Goal: Information Seeking & Learning: Learn about a topic

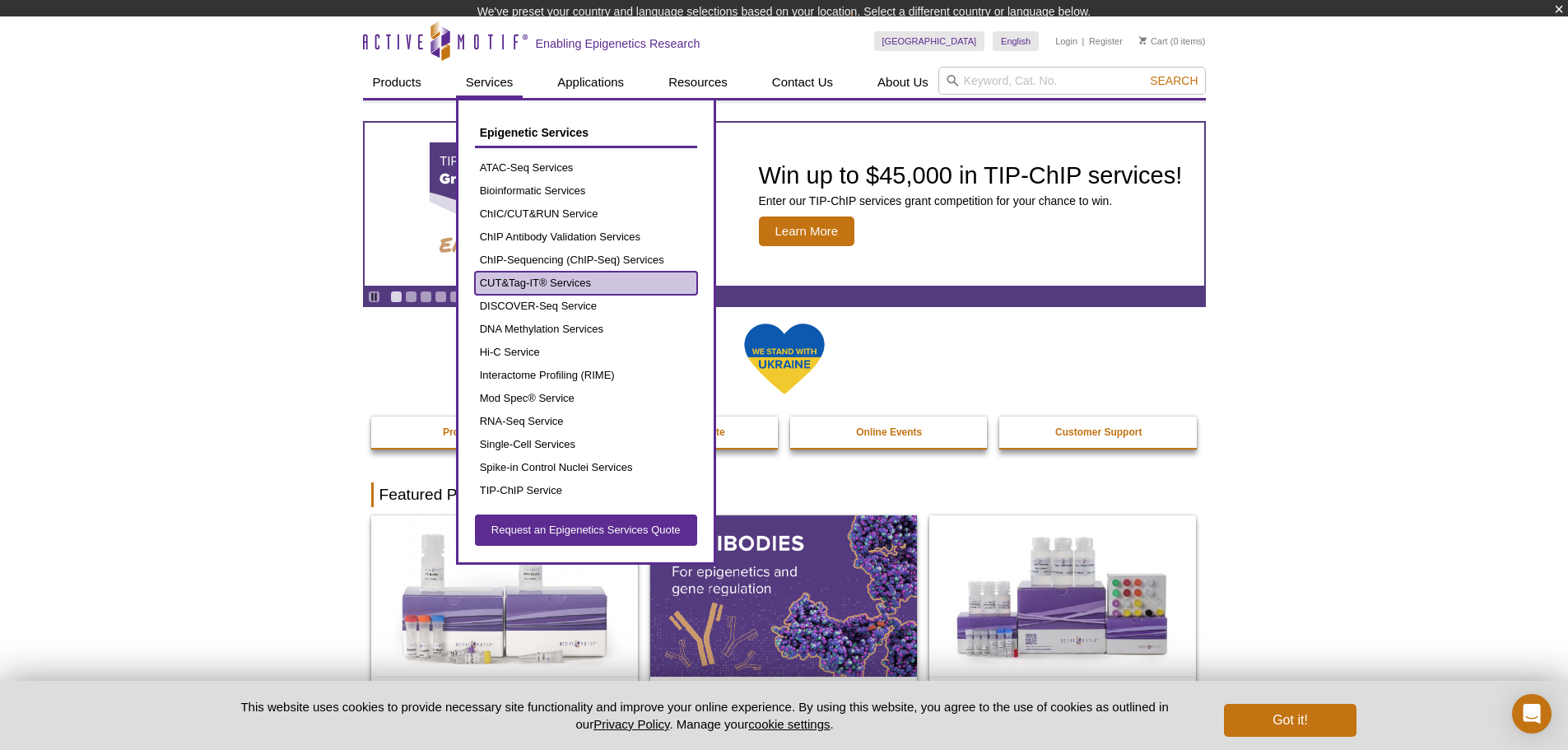
click at [530, 271] on link "CUT&Tag-IT® Services" at bounding box center [586, 283] width 222 height 23
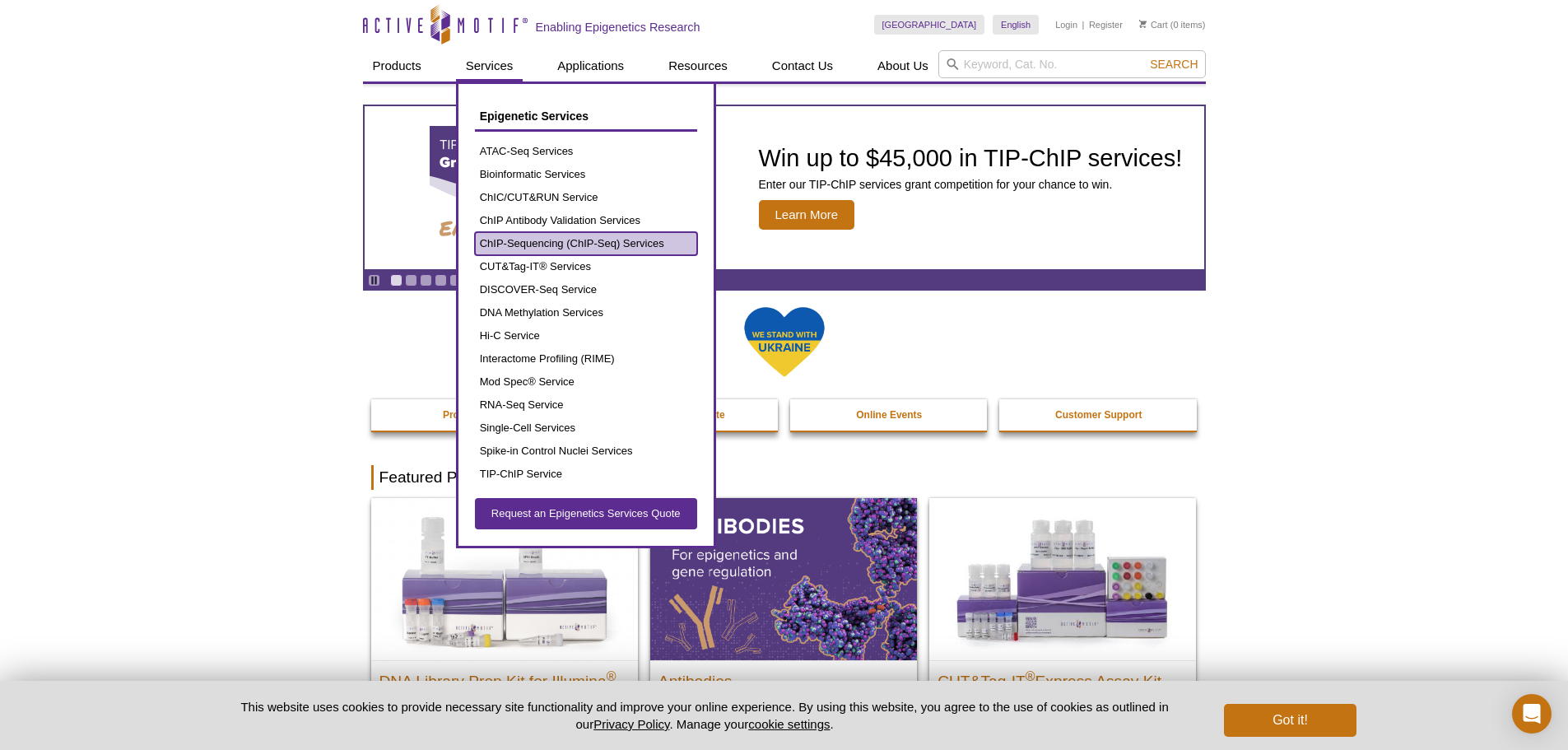
click at [532, 241] on link "ChIP-Sequencing (ChIP-Seq) Services" at bounding box center [586, 244] width 222 height 23
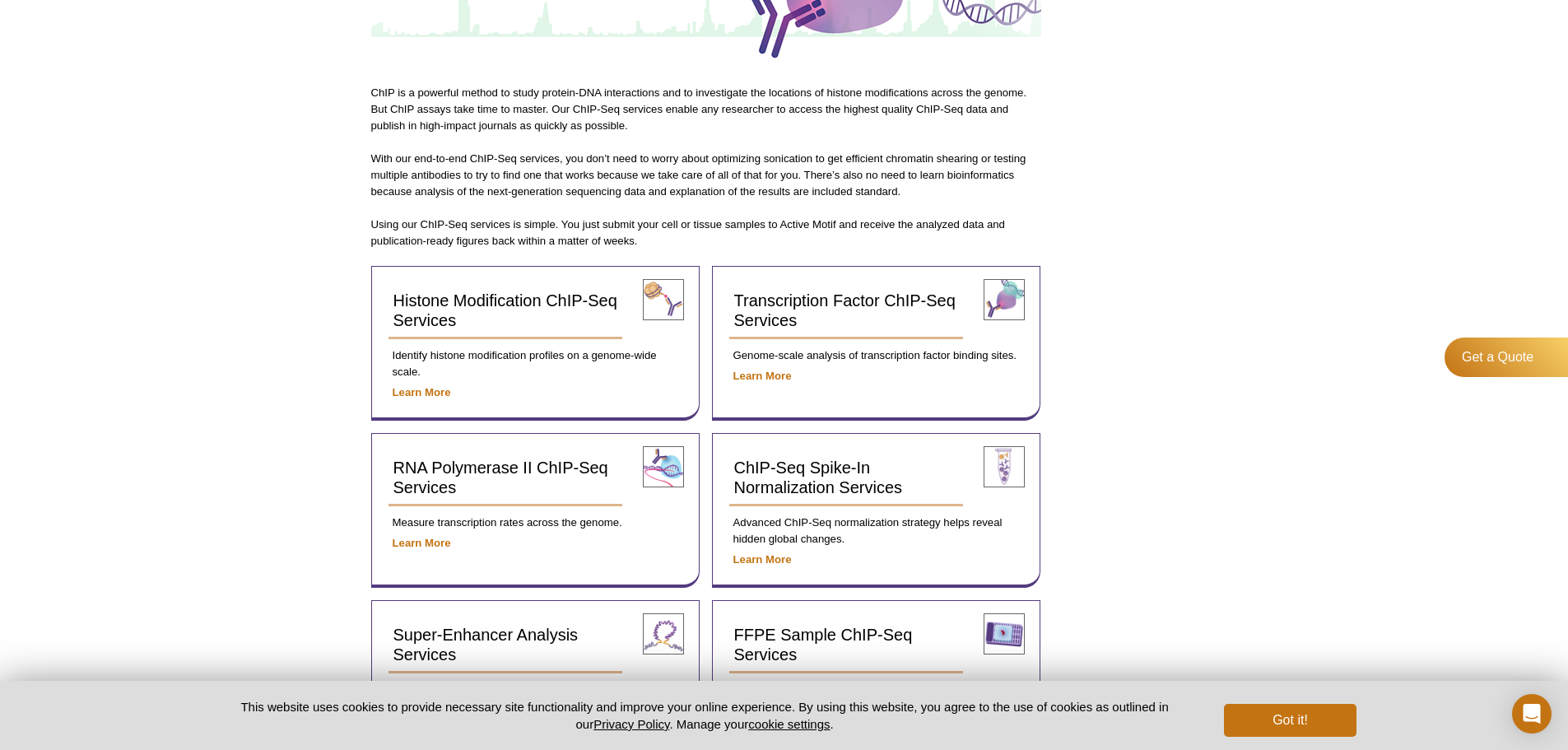
scroll to position [494, 0]
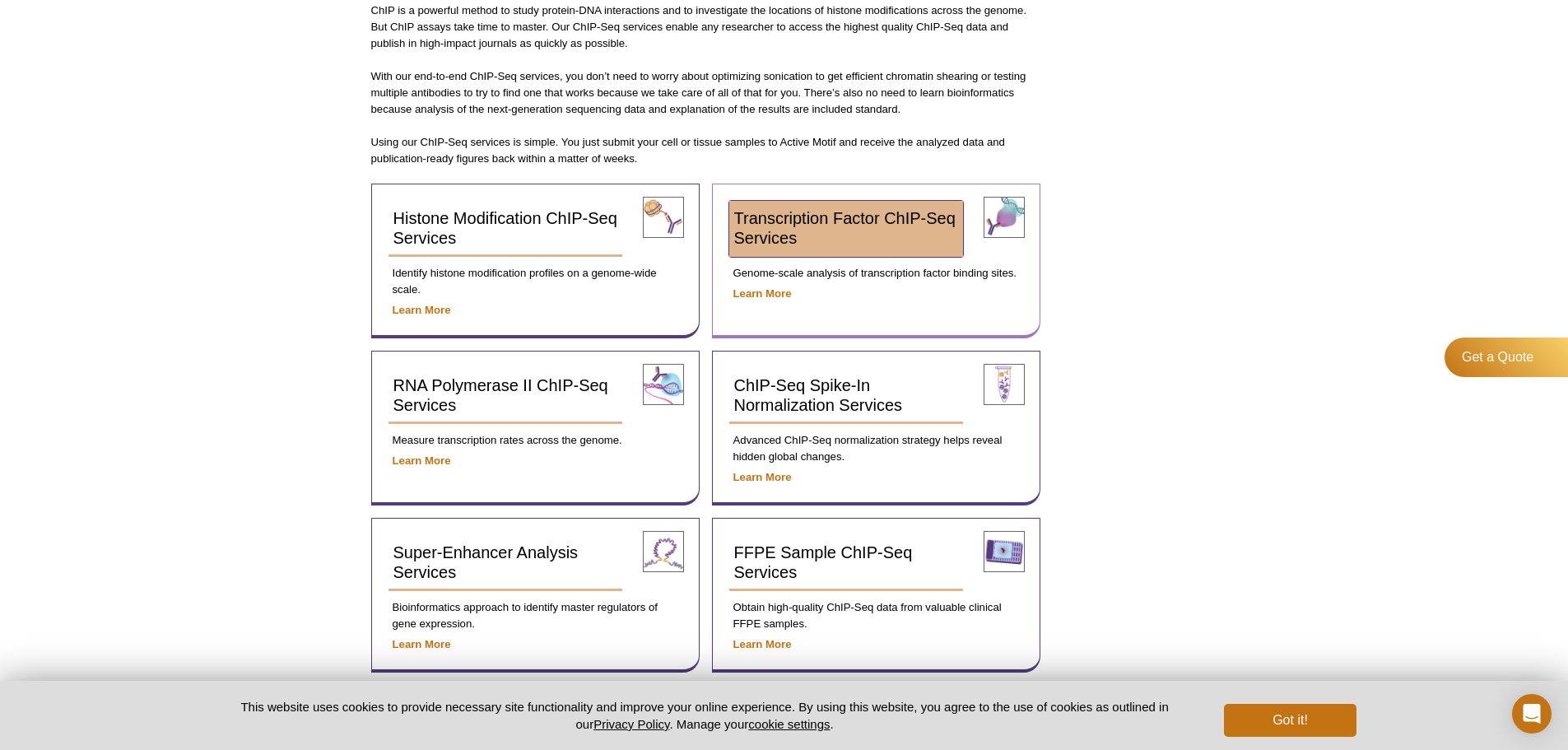
click at [761, 223] on span "Transcription Factor ChIP-Seq Services" at bounding box center [844, 227] width 222 height 37
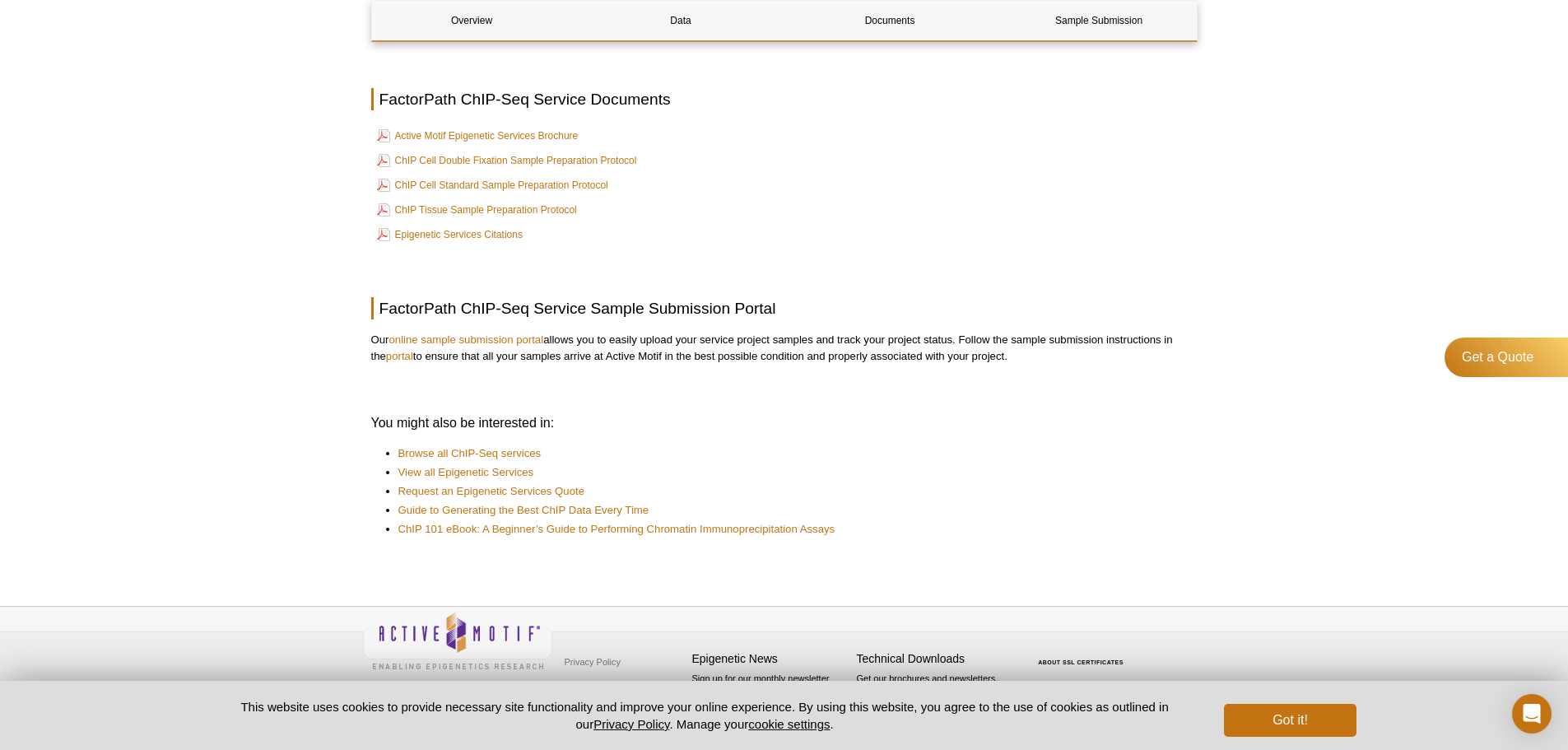
scroll to position [733, 0]
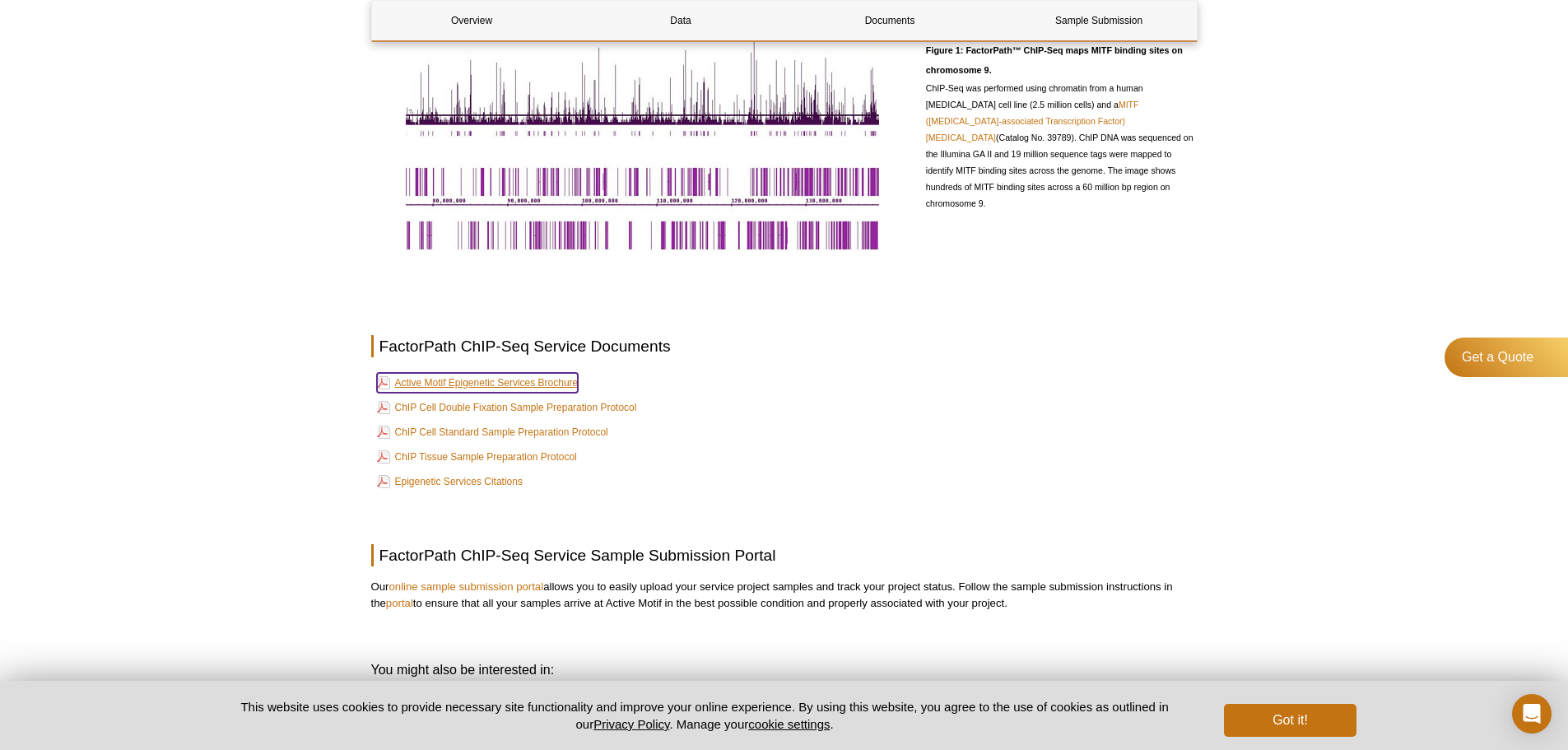
click at [447, 380] on link "Active Motif Epigenetic Services Brochure" at bounding box center [478, 383] width 201 height 20
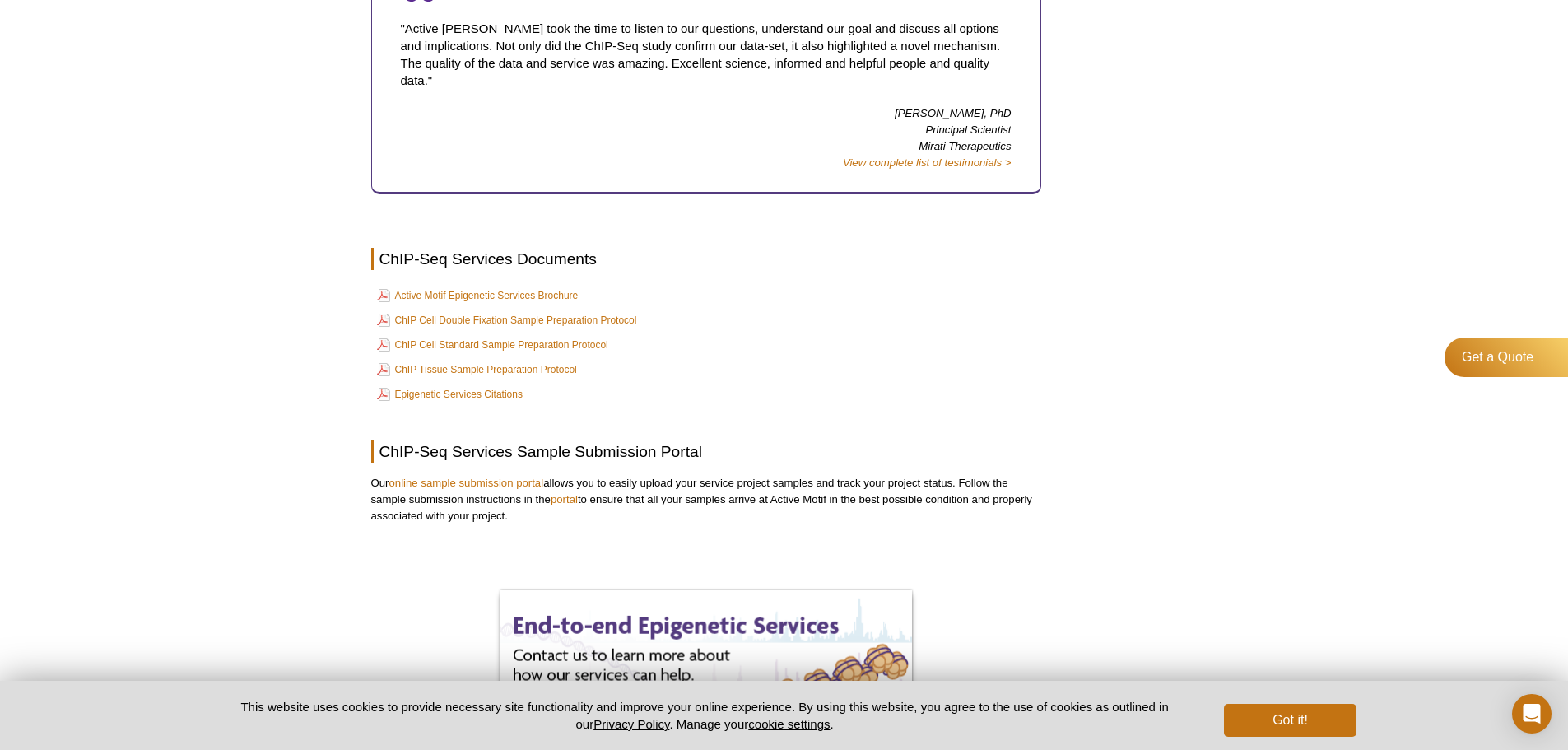
scroll to position [2770, 0]
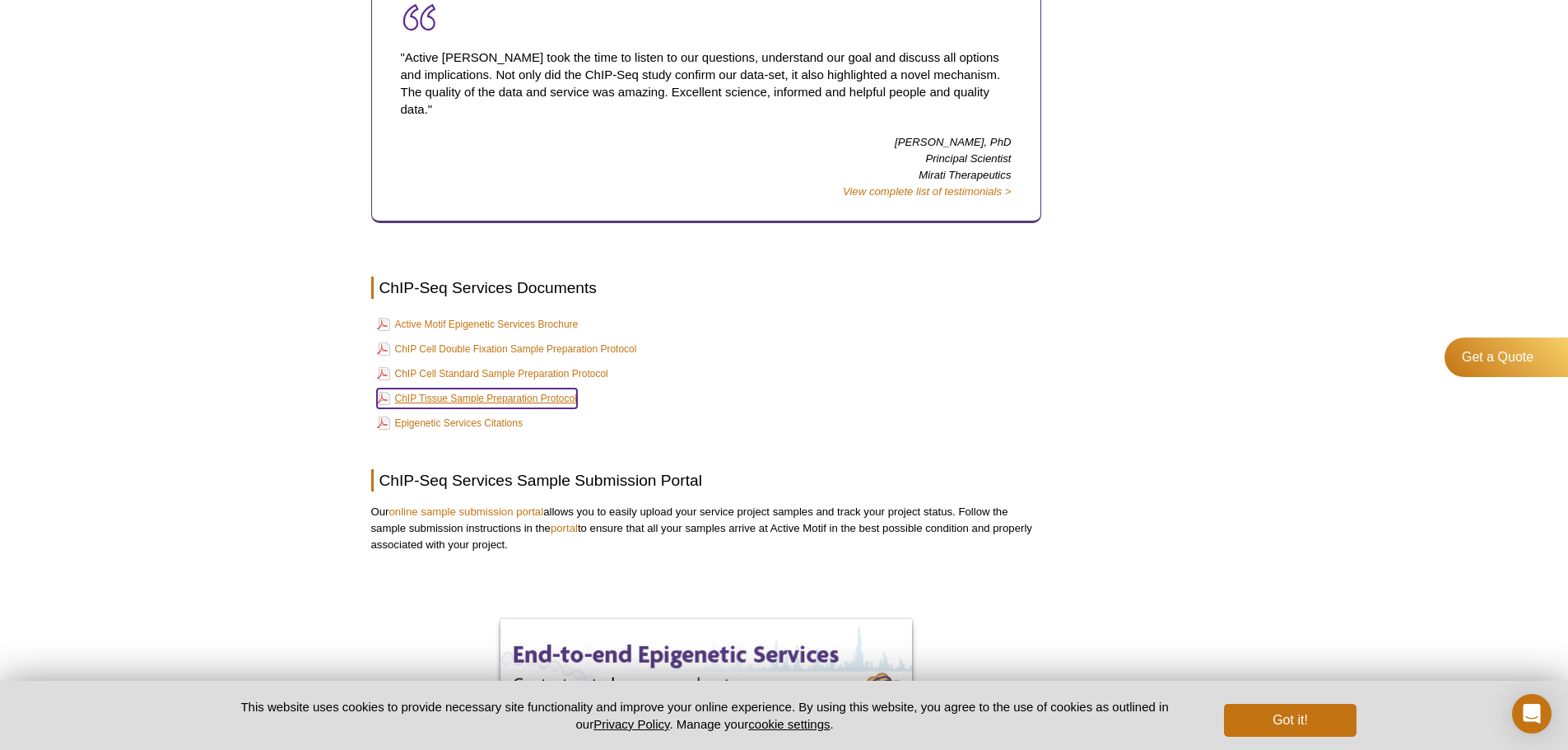
click at [455, 388] on link "ChIP Tissue Sample Preparation Protocol" at bounding box center [477, 398] width 199 height 20
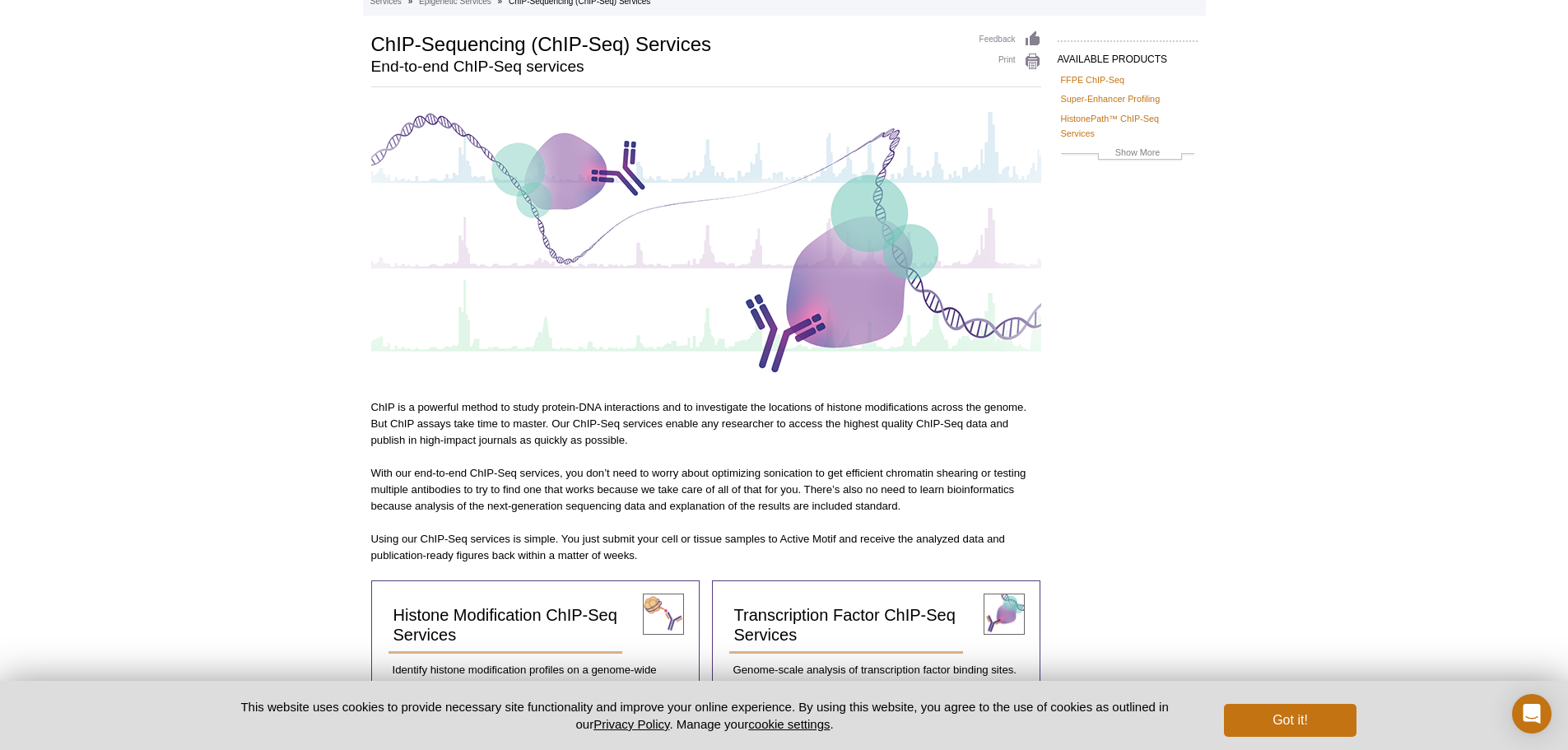
scroll to position [0, 0]
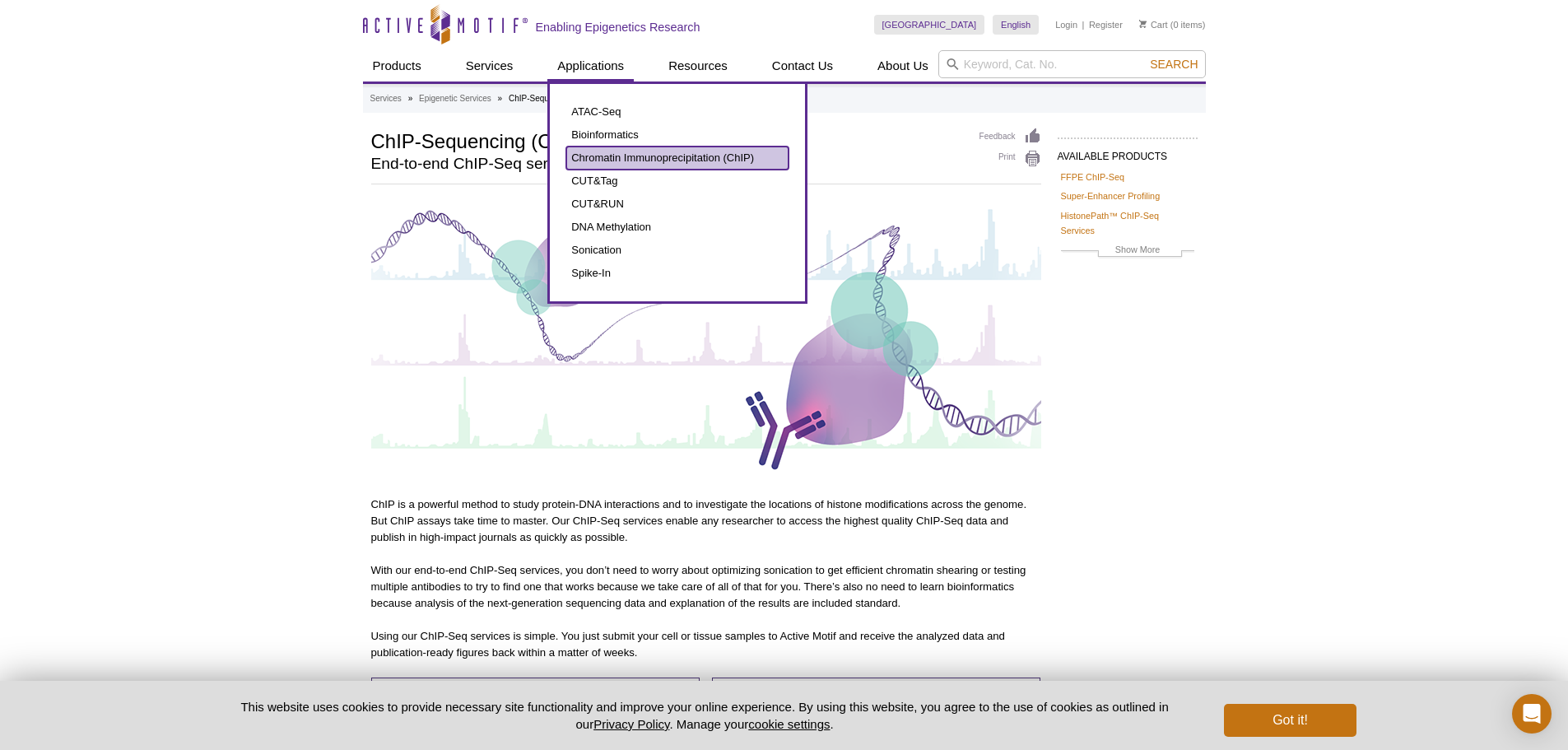
click at [625, 164] on link "Chromatin Immunoprecipitation (ChIP)" at bounding box center [677, 158] width 222 height 23
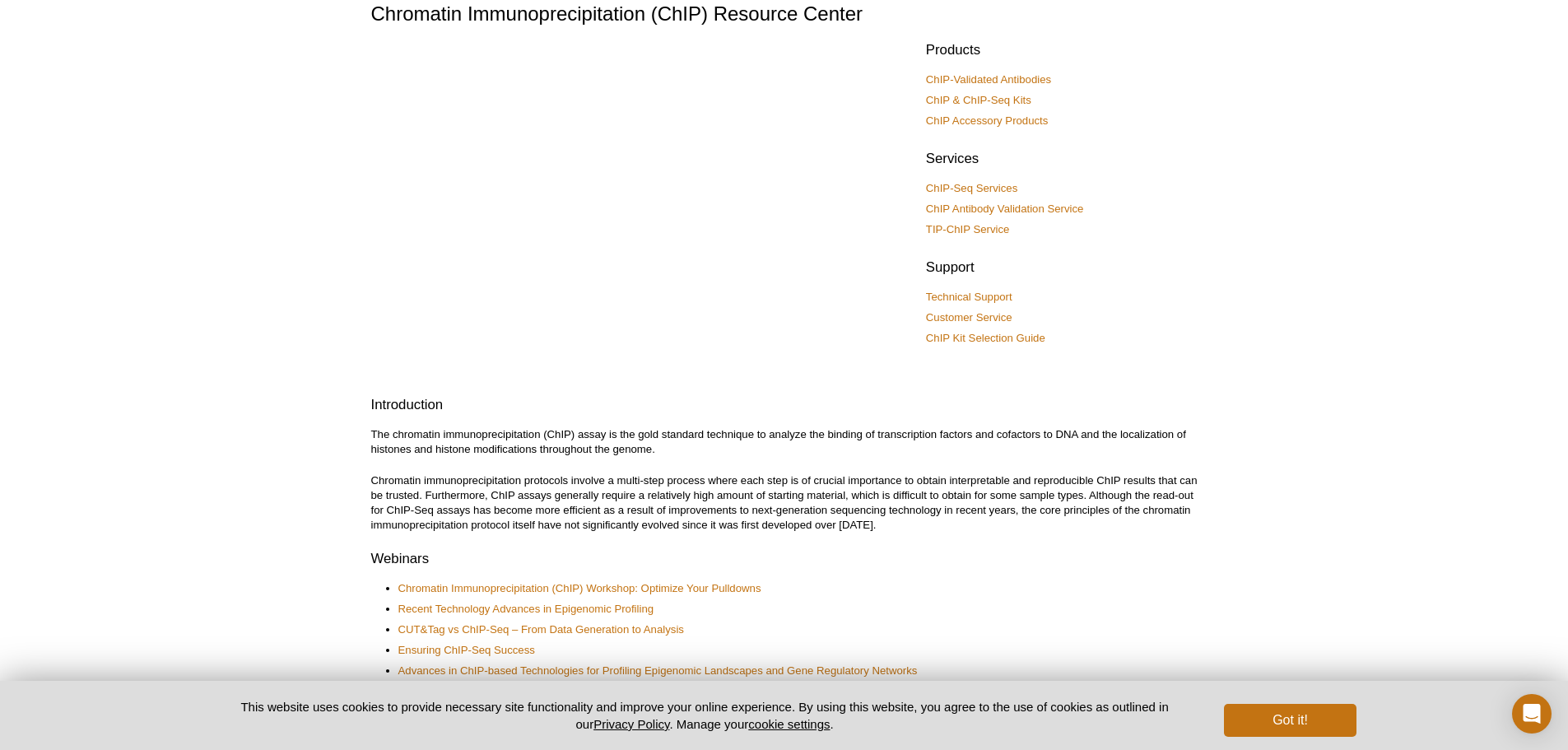
scroll to position [329, 0]
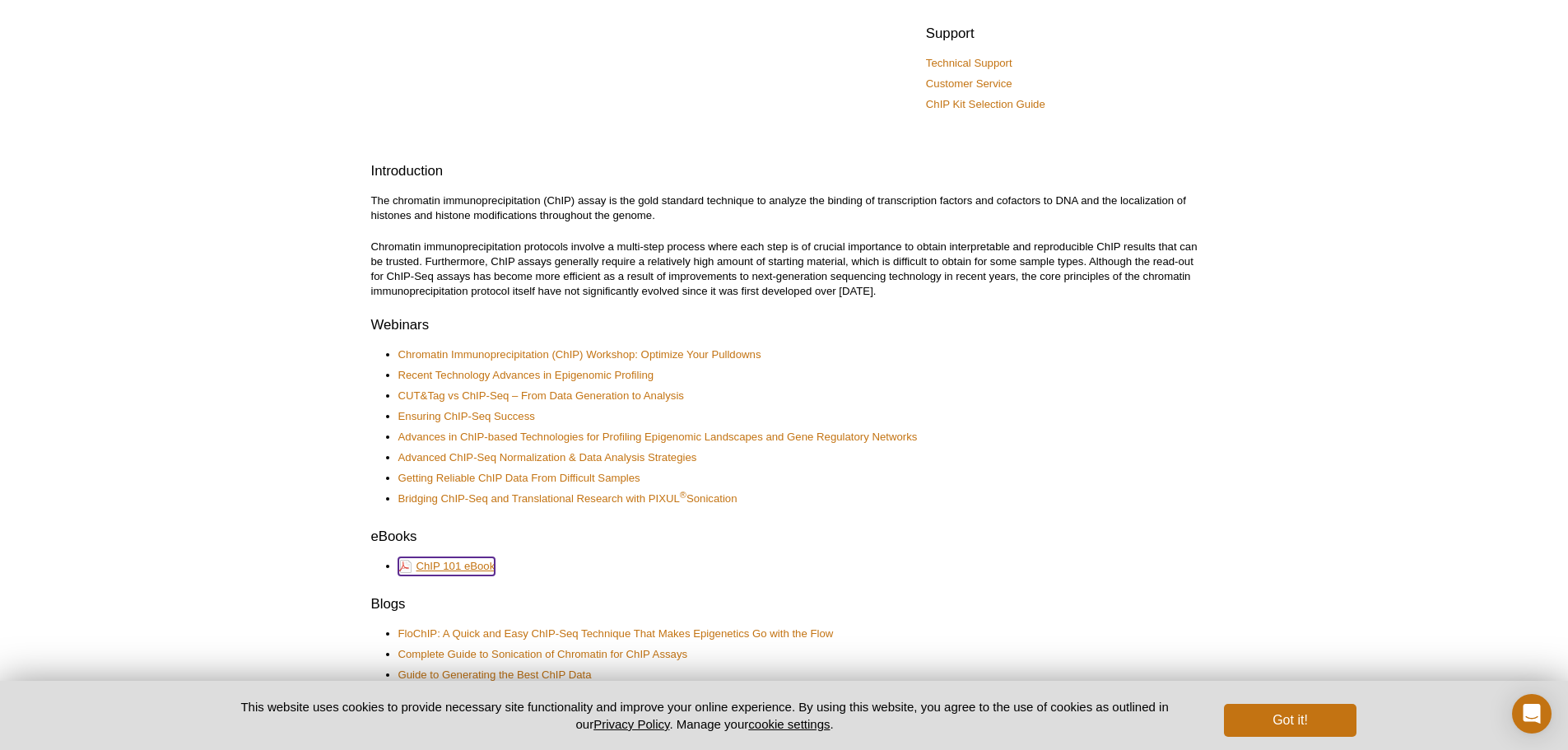
click at [470, 569] on link "ChIP 101 eBook" at bounding box center [446, 566] width 97 height 18
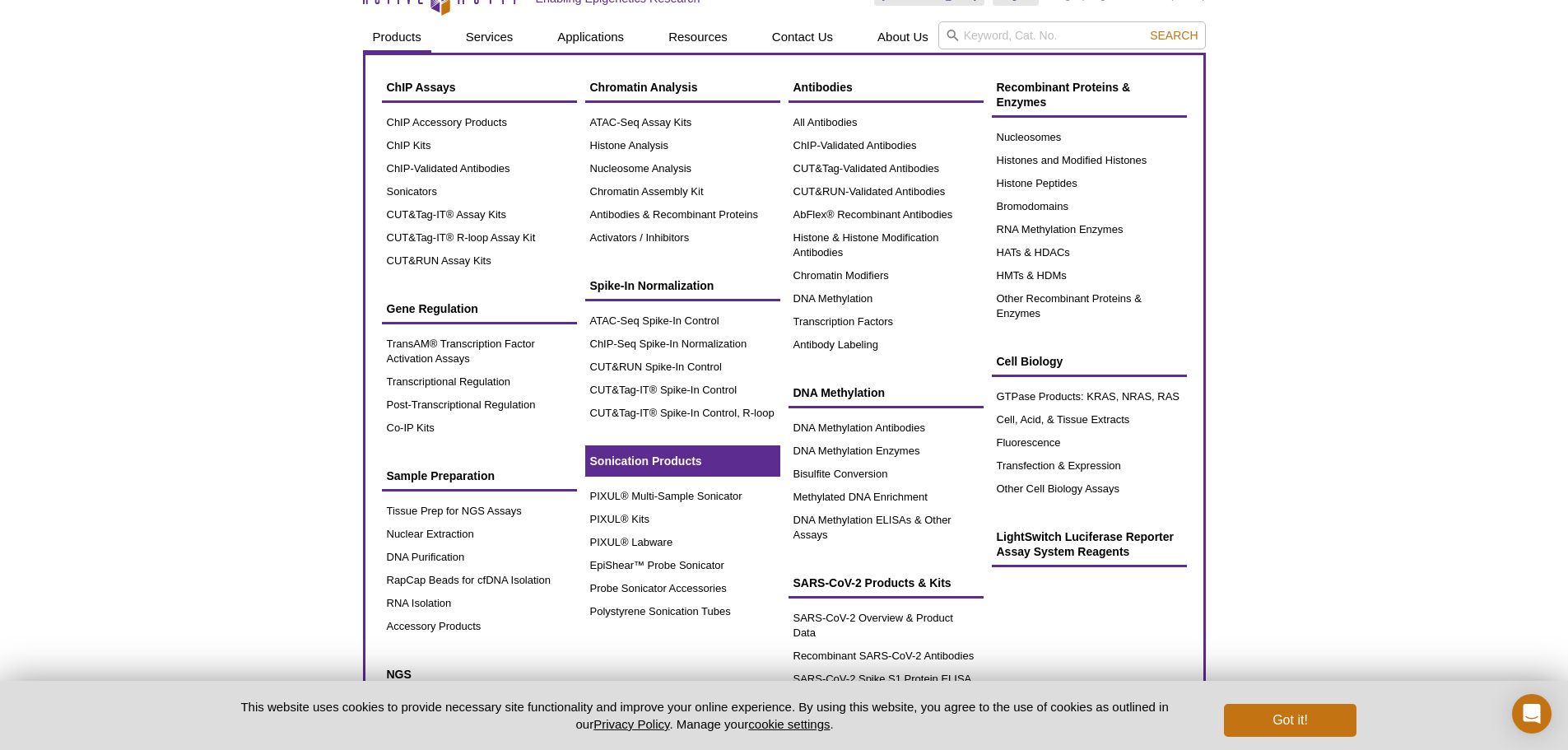
scroll to position [0, 0]
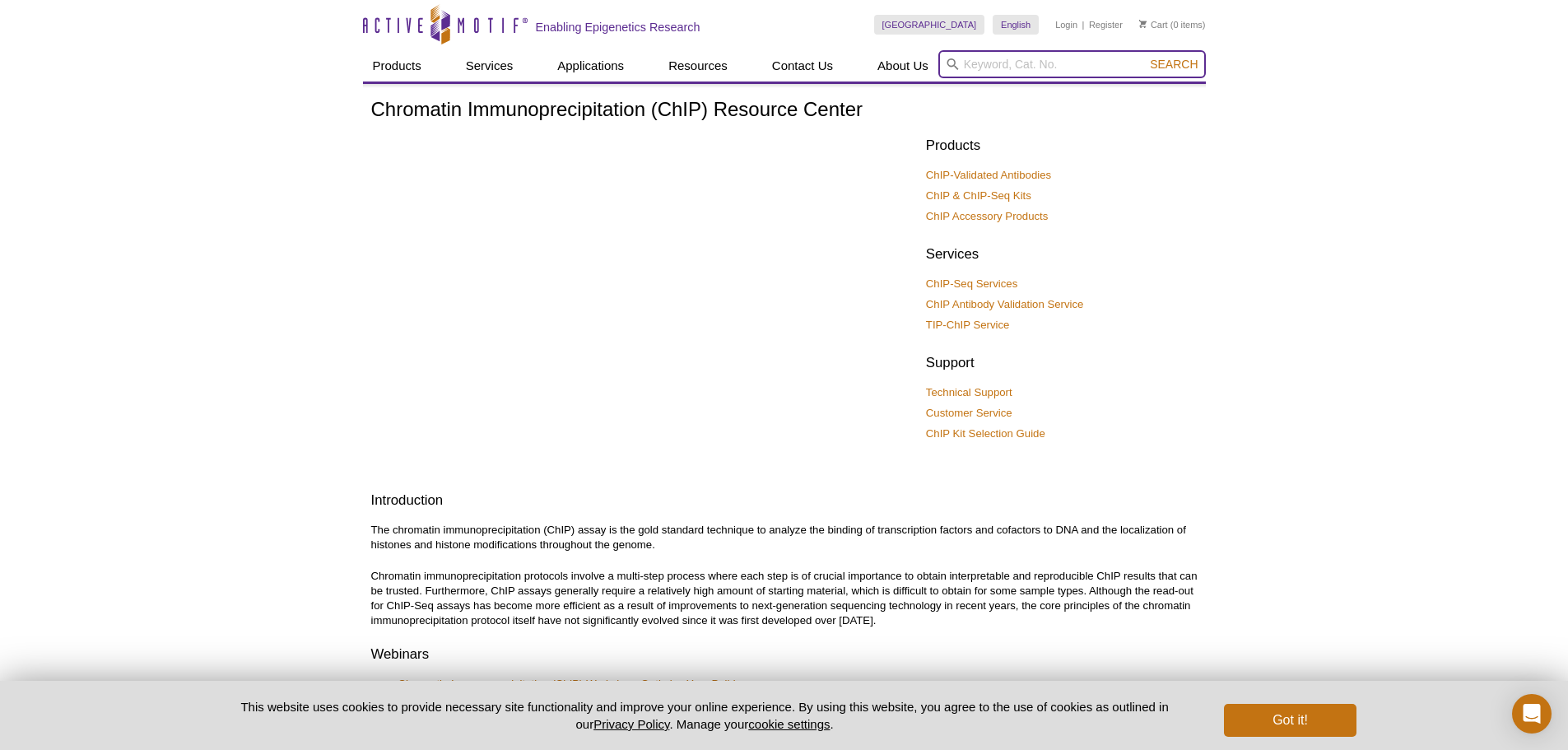
click at [995, 59] on input "search" at bounding box center [1071, 63] width 268 height 28
type input "chip-seq"
click at [1145, 57] on button "Search" at bounding box center [1174, 63] width 58 height 14
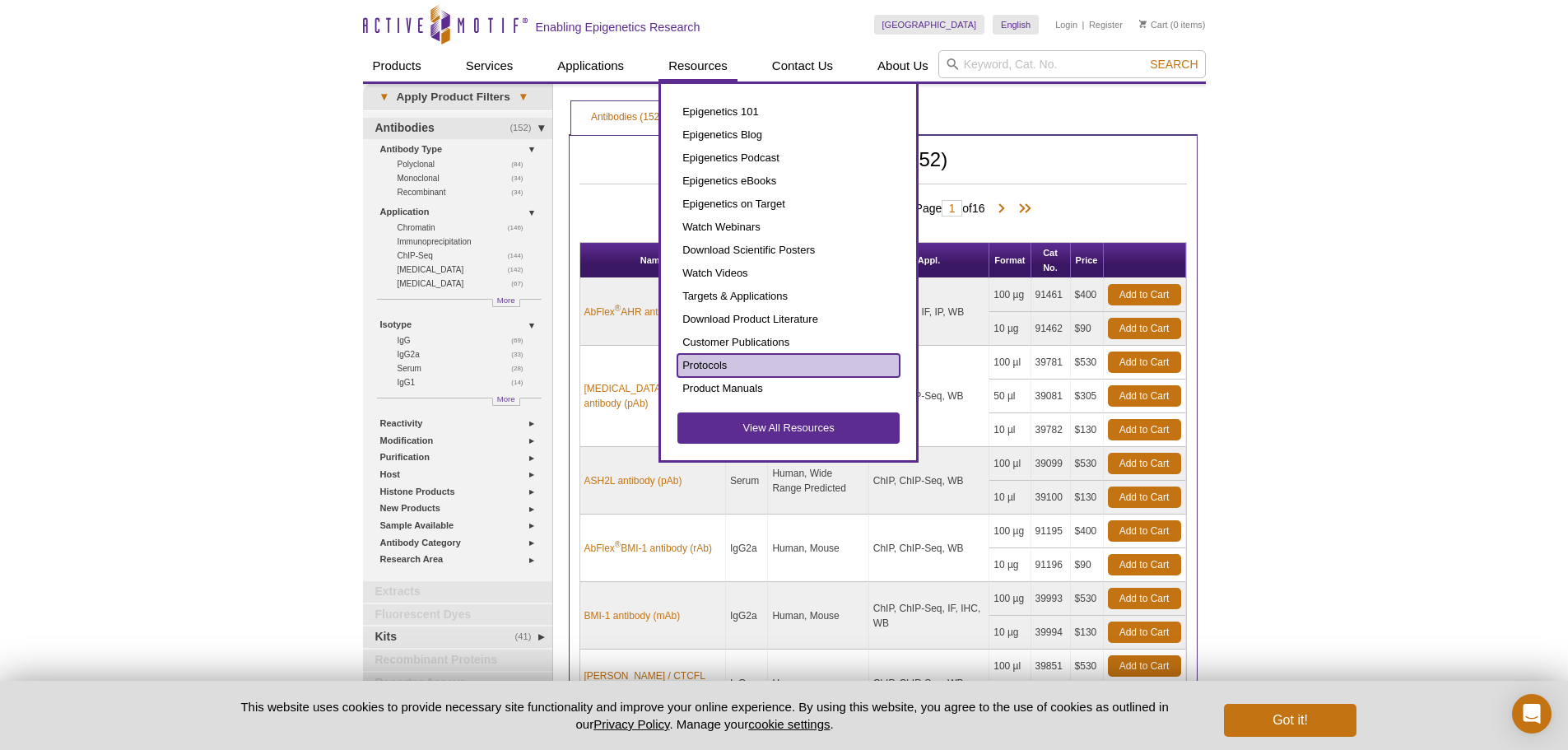
click at [737, 364] on link "Protocols" at bounding box center [788, 365] width 222 height 23
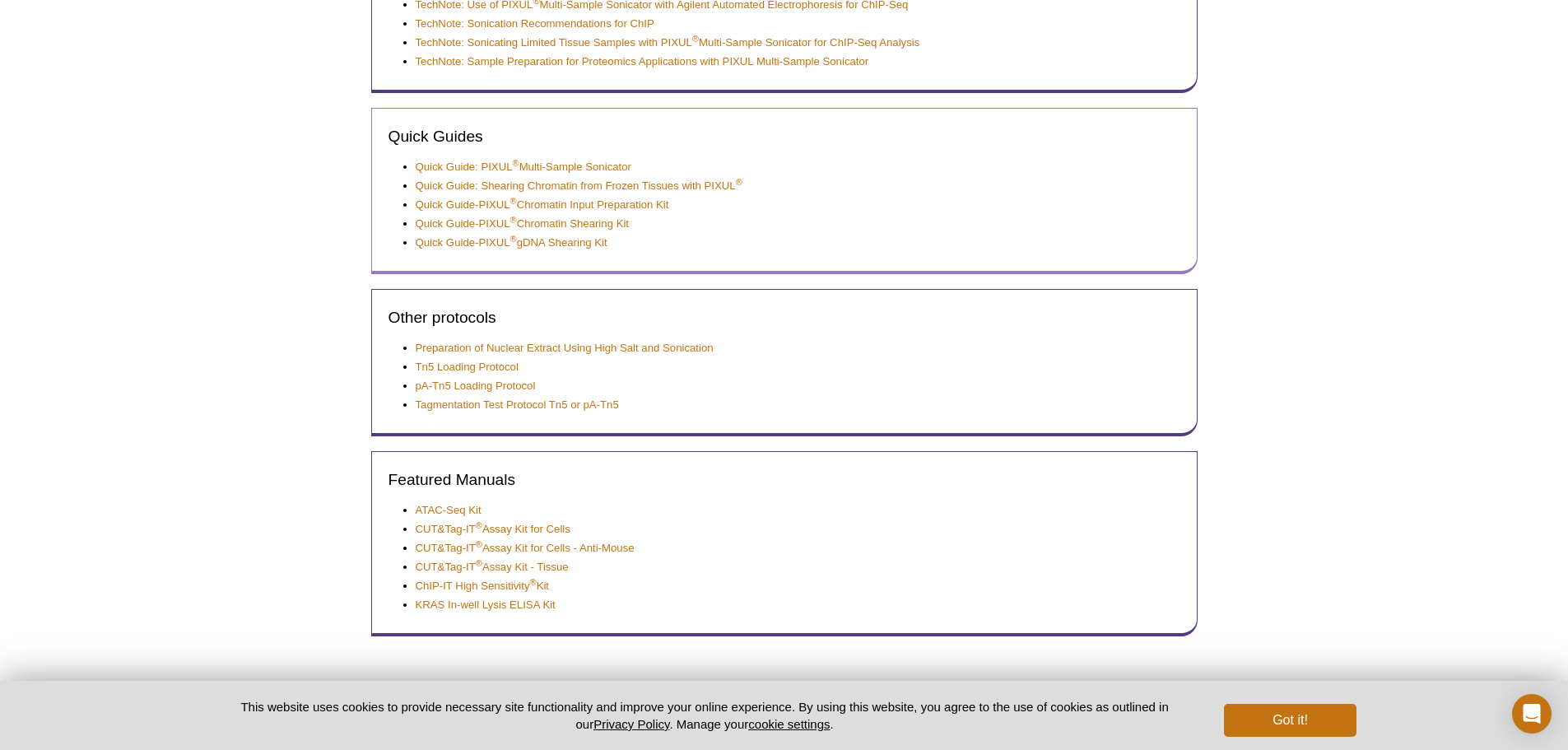
scroll to position [615, 0]
